Goal: Task Accomplishment & Management: Use online tool/utility

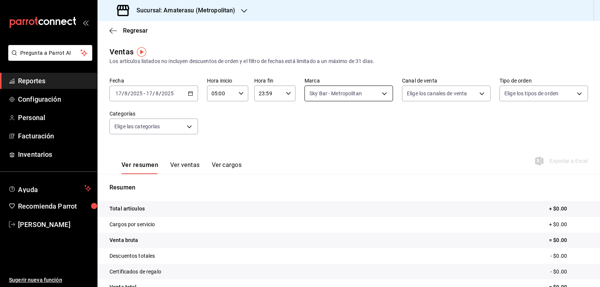
click at [318, 96] on body "Pregunta a Parrot AI Reportes Configuración Personal Facturación Inventarios Ay…" at bounding box center [300, 143] width 600 height 287
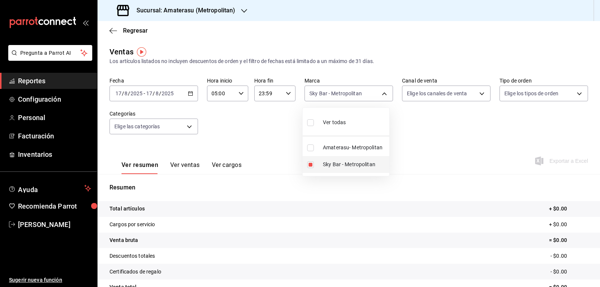
click at [308, 165] on input "checkbox" at bounding box center [310, 164] width 7 height 7
checkbox input "false"
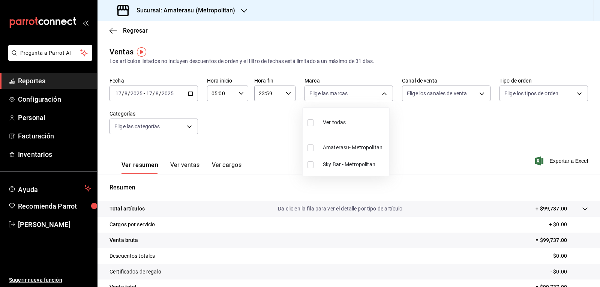
click at [312, 148] on input "checkbox" at bounding box center [310, 147] width 7 height 7
checkbox input "true"
type input "e4cd7fcb-d45b-43ae-a99f-ad4ccfcd9032"
click at [413, 139] on div at bounding box center [300, 143] width 600 height 287
click at [413, 139] on div "Ver todas Amaterasu- Metropolitan Sky Bar - Metropolitan" at bounding box center [300, 143] width 600 height 287
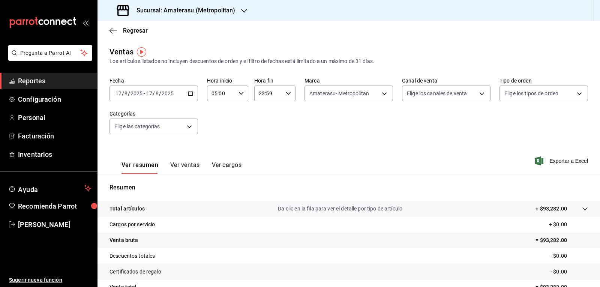
click at [413, 139] on div "Fecha [DATE] [DATE] - [DATE] [DATE] Hora inicio 05:00 Hora inicio Hora fin 23:5…" at bounding box center [348, 110] width 478 height 66
click at [337, 87] on body "Pregunta a Parrot AI Reportes Configuración Personal Facturación Inventarios Ay…" at bounding box center [300, 143] width 600 height 287
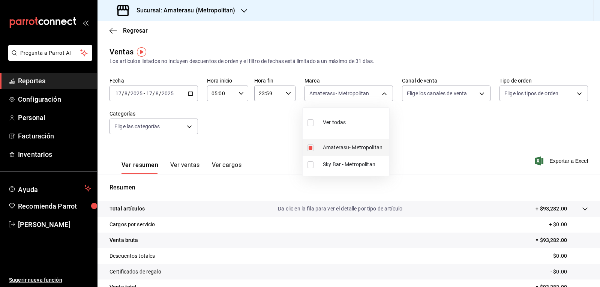
click at [313, 147] on input "checkbox" at bounding box center [310, 147] width 7 height 7
checkbox input "false"
click at [311, 164] on input "checkbox" at bounding box center [310, 164] width 7 height 7
checkbox input "true"
type input "f3afaab8-8c3d-4e49-a299-af9bdf6027b2"
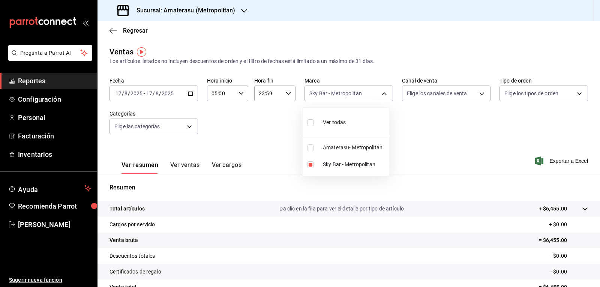
click at [438, 150] on div at bounding box center [300, 143] width 600 height 287
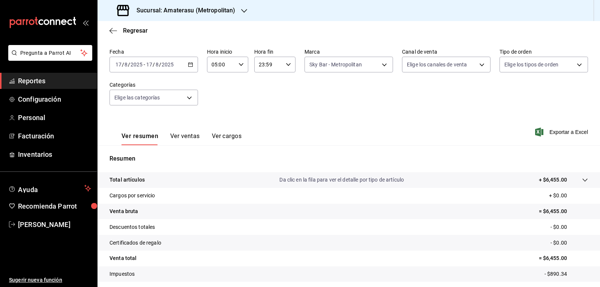
scroll to position [72, 0]
